Goal: Information Seeking & Learning: Learn about a topic

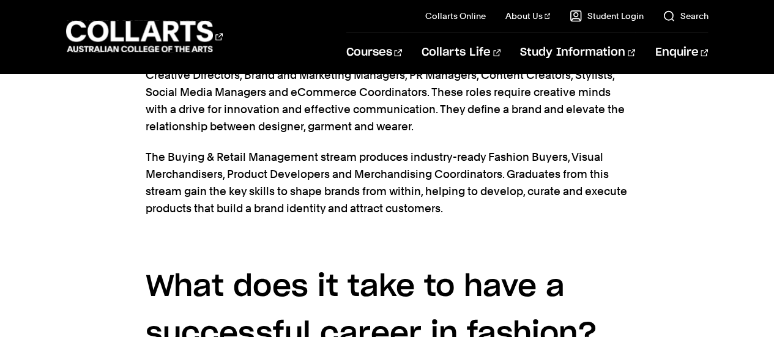
scroll to position [2628, 0]
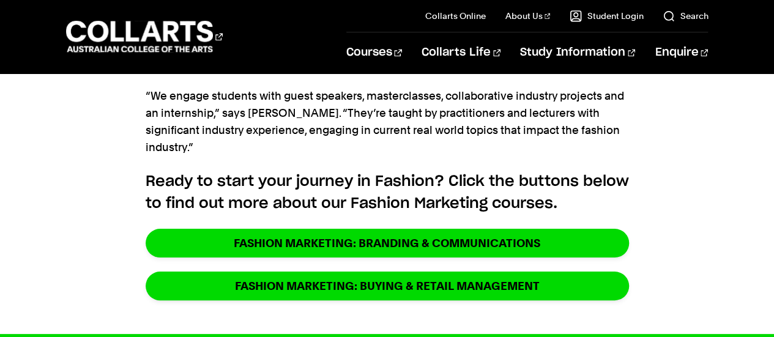
scroll to position [3143, 0]
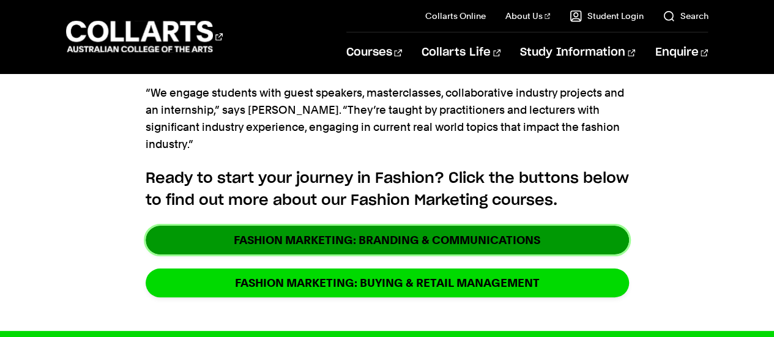
click at [265, 226] on link "Fashion Marketing: Branding & Communications" at bounding box center [387, 240] width 483 height 29
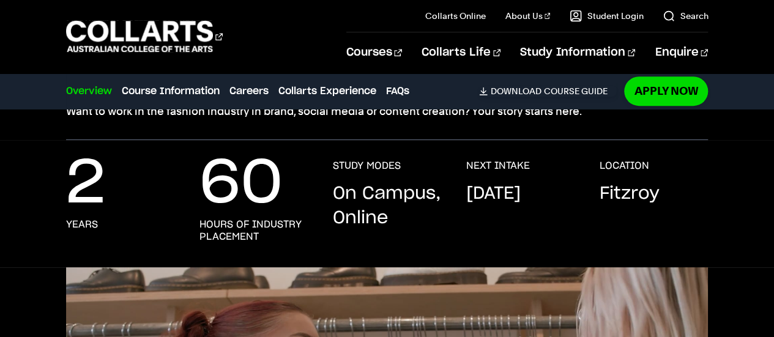
scroll to position [264, 0]
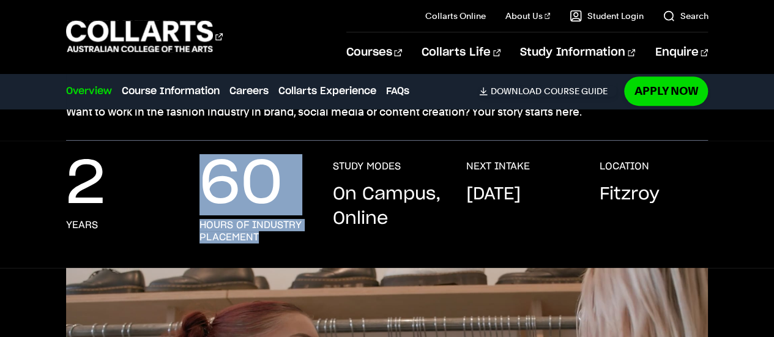
drag, startPoint x: 213, startPoint y: 180, endPoint x: 264, endPoint y: 247, distance: 84.3
click at [264, 247] on div "2 years 60 hours of industry placement STUDY MODES On Campus, Online NEXT INTAK…" at bounding box center [387, 214] width 642 height 108
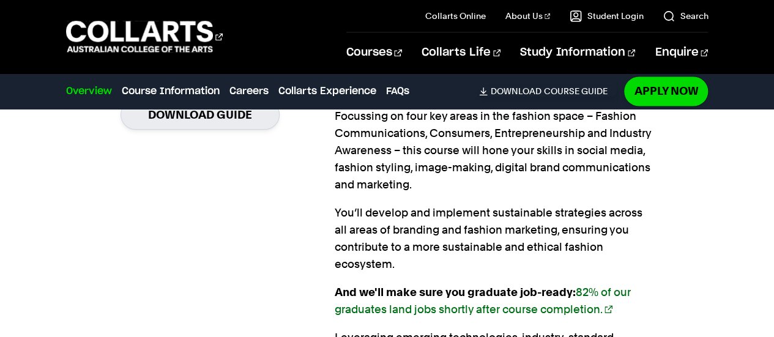
scroll to position [998, 0]
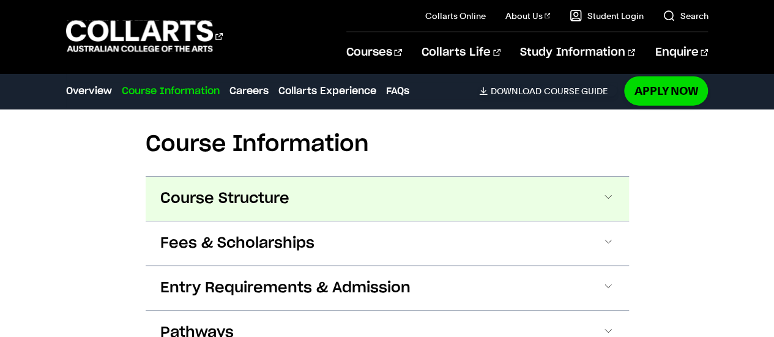
click at [417, 198] on button "Course Structure" at bounding box center [387, 199] width 483 height 44
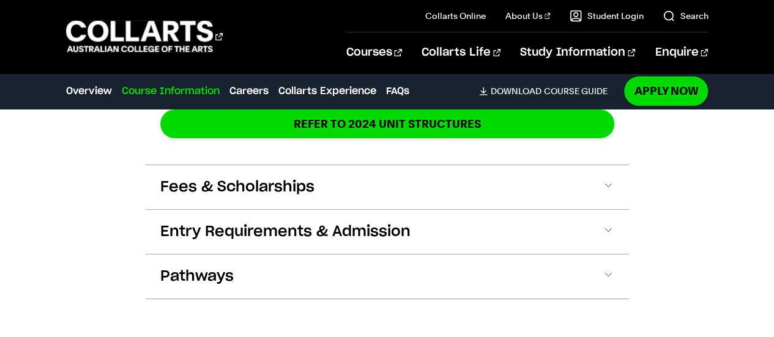
scroll to position [2439, 0]
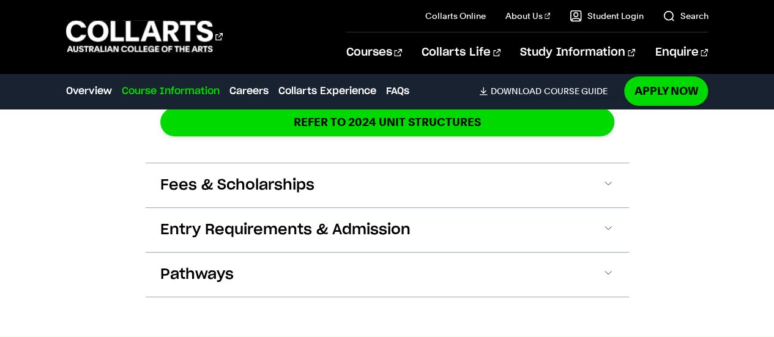
click at [417, 208] on button "Entry Requirements & Admission" at bounding box center [387, 230] width 483 height 44
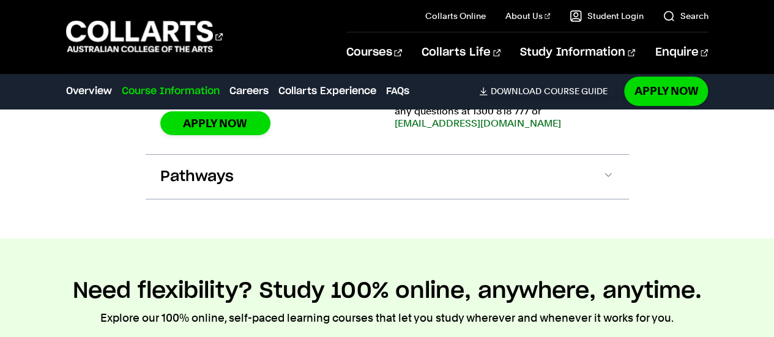
scroll to position [2878, 0]
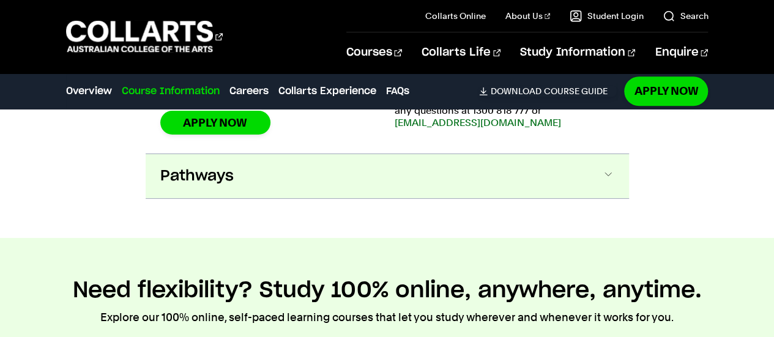
click at [429, 154] on button "Pathways" at bounding box center [387, 176] width 483 height 44
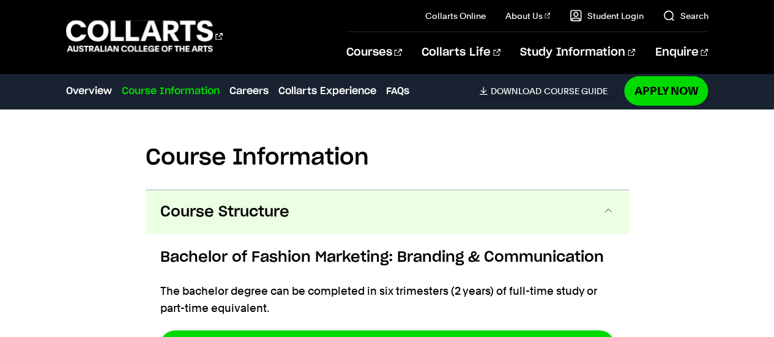
scroll to position [1368, 0]
click at [511, 222] on button "Course Structure" at bounding box center [387, 212] width 483 height 44
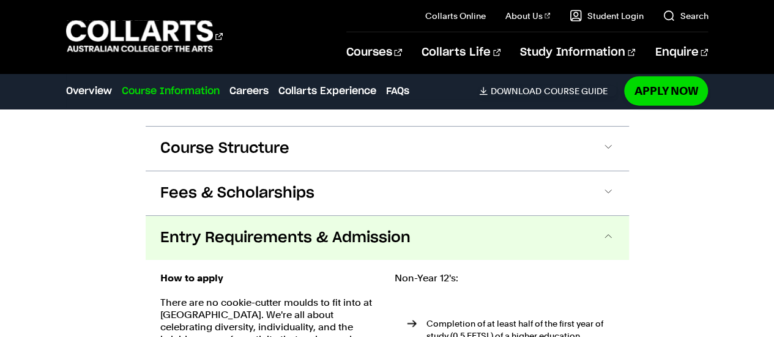
click at [442, 196] on button "Fees & Scholarships" at bounding box center [387, 193] width 483 height 44
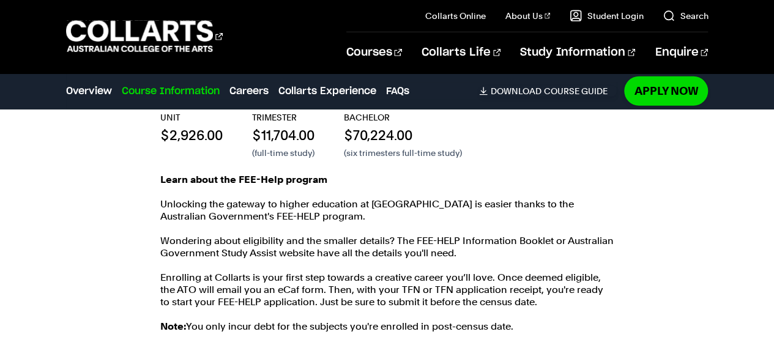
scroll to position [1619, 0]
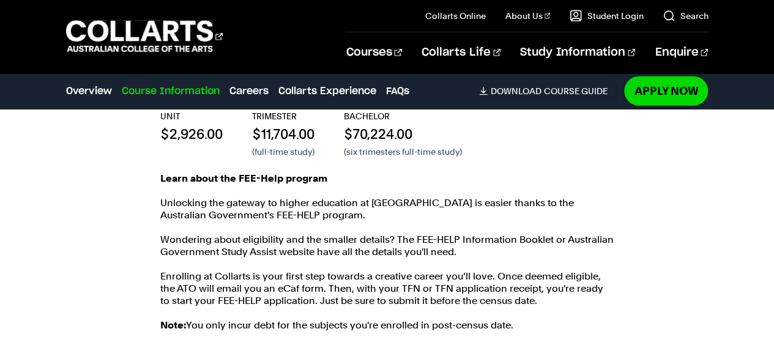
click at [445, 195] on div "Learn about the FEE-Help program Unlocking the gateway to higher education at C…" at bounding box center [387, 258] width 454 height 171
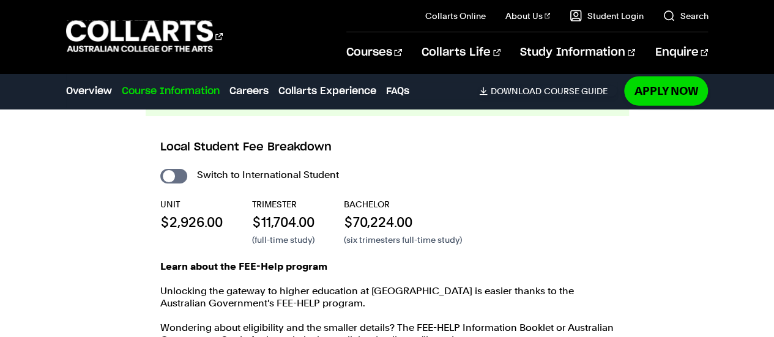
scroll to position [1532, 0]
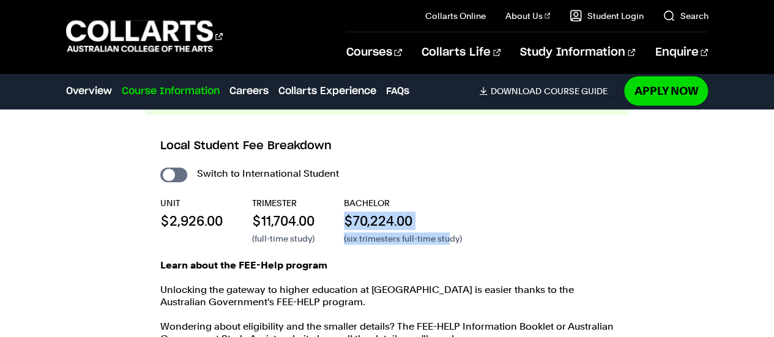
drag, startPoint x: 334, startPoint y: 214, endPoint x: 449, endPoint y: 240, distance: 118.0
click at [449, 240] on div "UNIT $2,926.00 TRIMESTER $11,704.00 (full-time study) BACHELOR $70,224.00 (six …" at bounding box center [387, 221] width 454 height 48
drag, startPoint x: 474, startPoint y: 243, endPoint x: 341, endPoint y: 202, distance: 138.2
click at [341, 202] on div "UNIT $2,926.00 TRIMESTER $11,704.00 (full-time study) BACHELOR $70,224.00 (six …" at bounding box center [387, 221] width 454 height 48
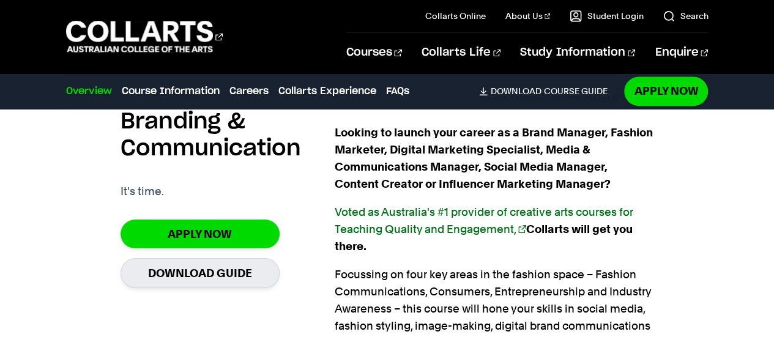
scroll to position [757, 0]
